Goal: Information Seeking & Learning: Learn about a topic

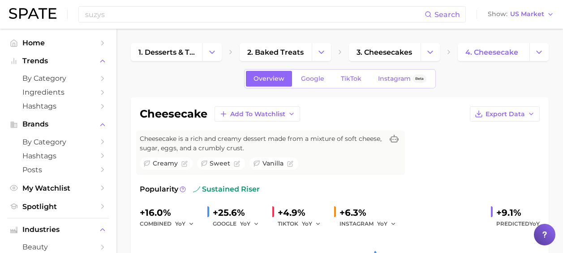
scroll to position [538, 0]
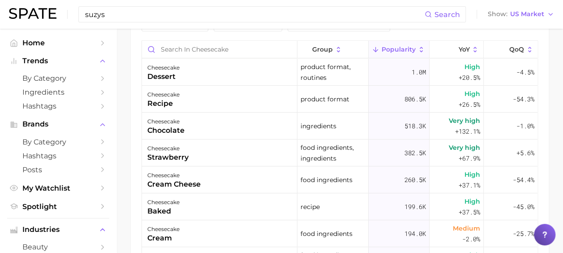
click at [174, 18] on input "suzys" at bounding box center [254, 14] width 341 height 15
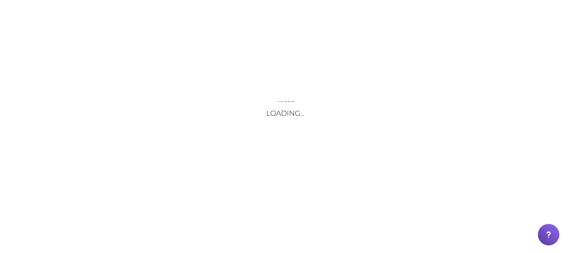
scroll to position [0, 0]
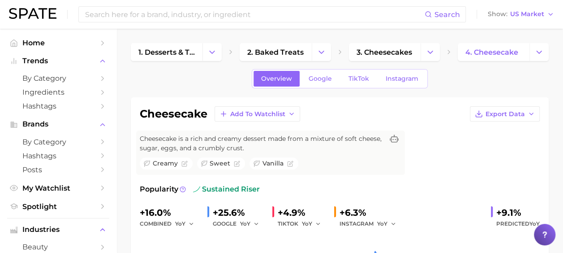
click at [358, 86] on div "Overview Google TikTok Instagram" at bounding box center [340, 78] width 176 height 19
click at [359, 82] on span "TikTok" at bounding box center [359, 79] width 21 height 8
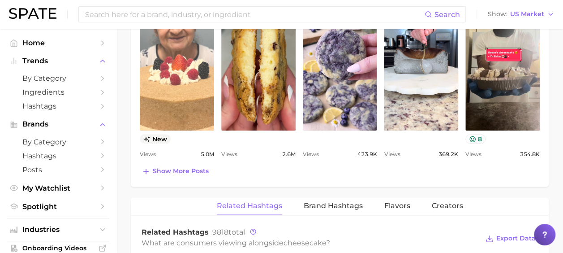
scroll to position [568, 0]
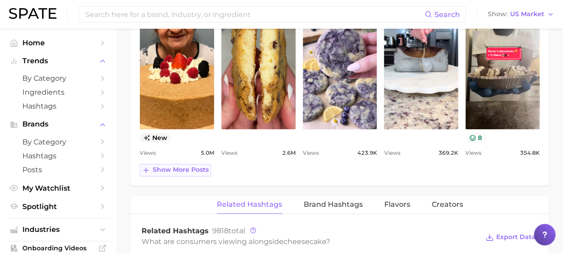
click at [196, 166] on span "Show more posts" at bounding box center [181, 170] width 56 height 8
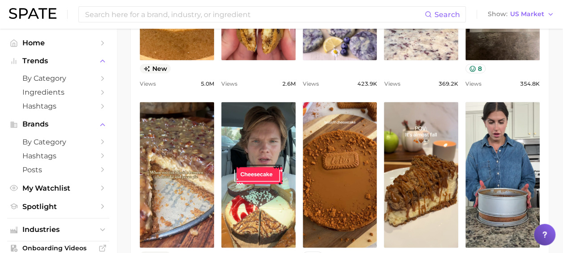
scroll to position [650, 0]
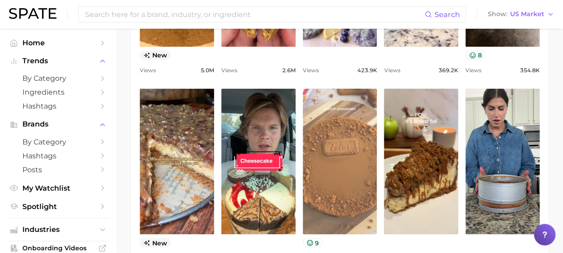
click at [341, 159] on link "view post on TikTok" at bounding box center [340, 161] width 74 height 146
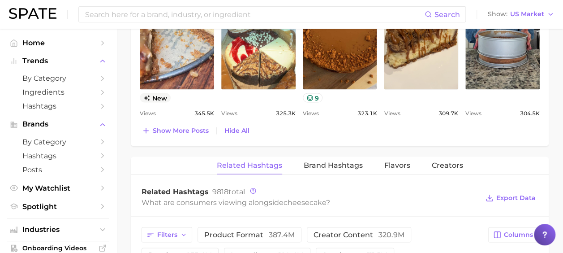
scroll to position [796, 0]
click at [186, 126] on span "Show more posts" at bounding box center [181, 130] width 56 height 8
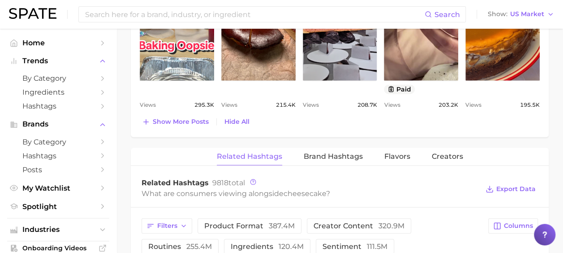
scroll to position [991, 0]
click at [189, 117] on span "Show more posts" at bounding box center [181, 121] width 56 height 8
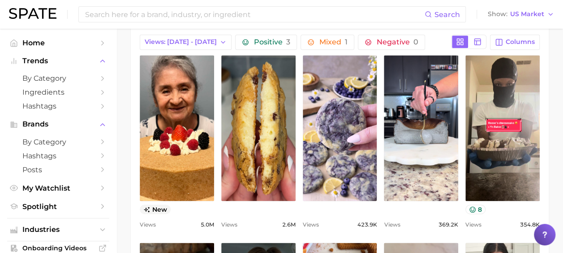
scroll to position [482, 0]
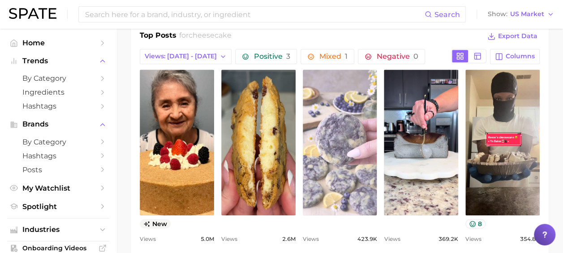
click at [345, 145] on link "view post on TikTok" at bounding box center [340, 142] width 74 height 146
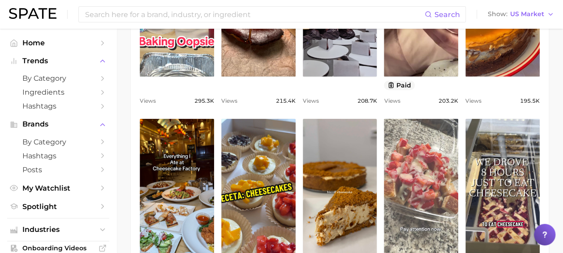
scroll to position [1001, 0]
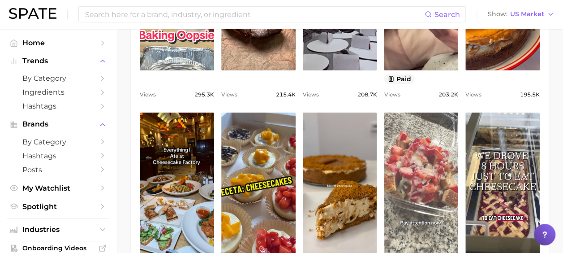
click at [428, 171] on link "view post on TikTok" at bounding box center [421, 186] width 74 height 146
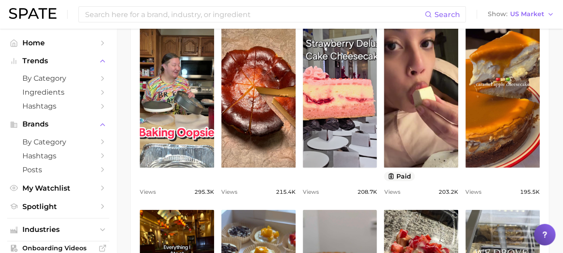
scroll to position [901, 0]
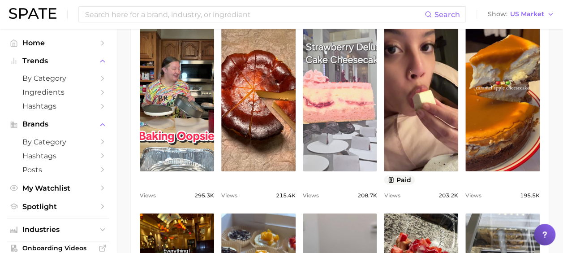
click at [349, 111] on link "view post on TikTok" at bounding box center [340, 99] width 74 height 146
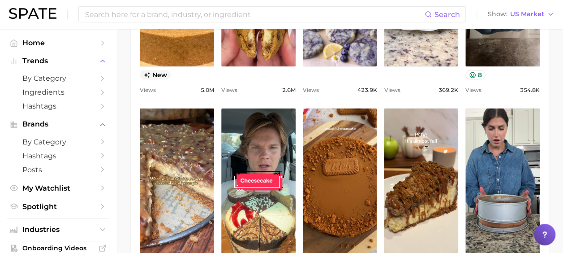
scroll to position [630, 0]
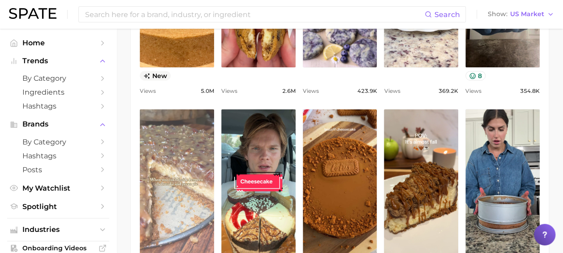
click at [186, 186] on link "view post on TikTok" at bounding box center [177, 182] width 74 height 146
